Goal: Book appointment/travel/reservation

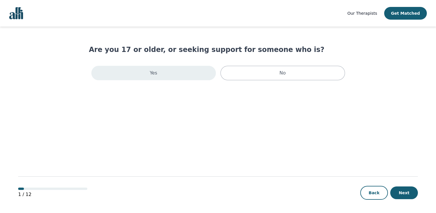
click at [136, 73] on div "Yes" at bounding box center [153, 73] width 125 height 14
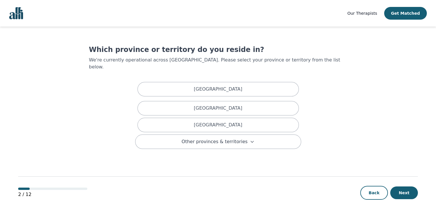
click at [222, 142] on main "Which province or territory do you reside in? We're currently operational acros…" at bounding box center [218, 120] width 400 height 187
click at [215, 138] on span "Other provinces & territories" at bounding box center [215, 141] width 66 height 7
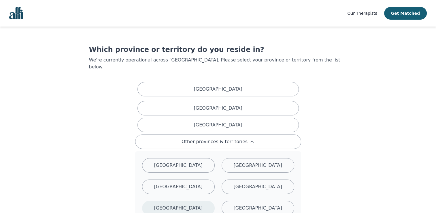
click at [178, 205] on div "[GEOGRAPHIC_DATA]" at bounding box center [178, 208] width 73 height 14
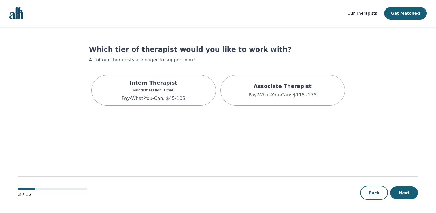
click at [434, 163] on div "Our Therapists Get Matched Which tier of therapist would you like to work with?…" at bounding box center [218, 106] width 436 height 213
click at [172, 104] on div "Intern Therapist Your first session is free! Pay-What-You-Can: $45-105" at bounding box center [153, 90] width 125 height 31
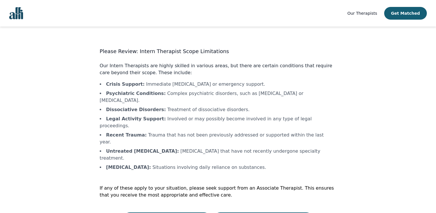
click at [185, 199] on main "Please Review: Intern Therapist Scope Limitations Our Intern Therapists are hig…" at bounding box center [218, 127] width 400 height 200
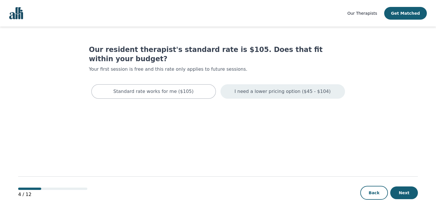
click at [303, 88] on p "I need a lower pricing option ($45 - $104)" at bounding box center [283, 91] width 96 height 7
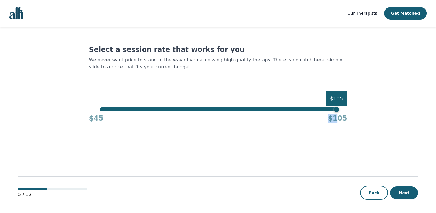
drag, startPoint x: 338, startPoint y: 114, endPoint x: 189, endPoint y: 126, distance: 149.0
click at [189, 126] on main "Select a session rate that works for you We never want price to stand in the wa…" at bounding box center [218, 120] width 400 height 187
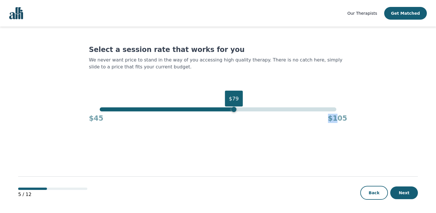
drag, startPoint x: 336, startPoint y: 110, endPoint x: 233, endPoint y: 119, distance: 103.1
click at [233, 119] on div "$79 $45 $105" at bounding box center [218, 115] width 258 height 16
click at [405, 191] on button "Next" at bounding box center [404, 192] width 28 height 13
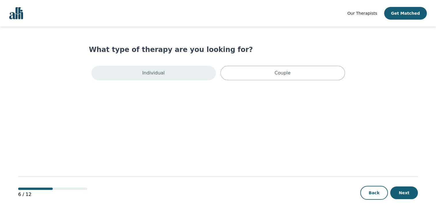
click at [131, 72] on div "Individual" at bounding box center [153, 73] width 125 height 14
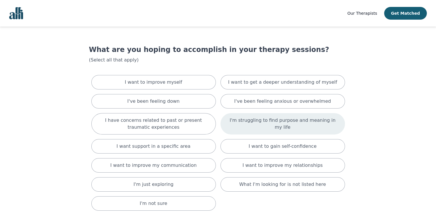
click at [266, 124] on p "I'm struggling to find purpose and meaning in my life" at bounding box center [283, 124] width 110 height 14
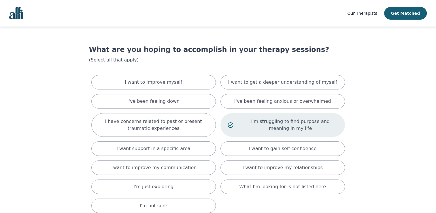
scroll to position [61, 0]
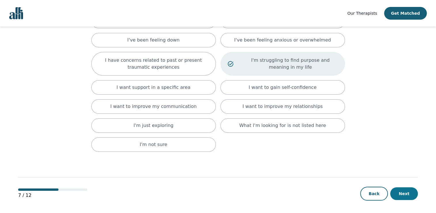
click at [407, 194] on button "Next" at bounding box center [404, 193] width 28 height 13
